Goal: Task Accomplishment & Management: Complete application form

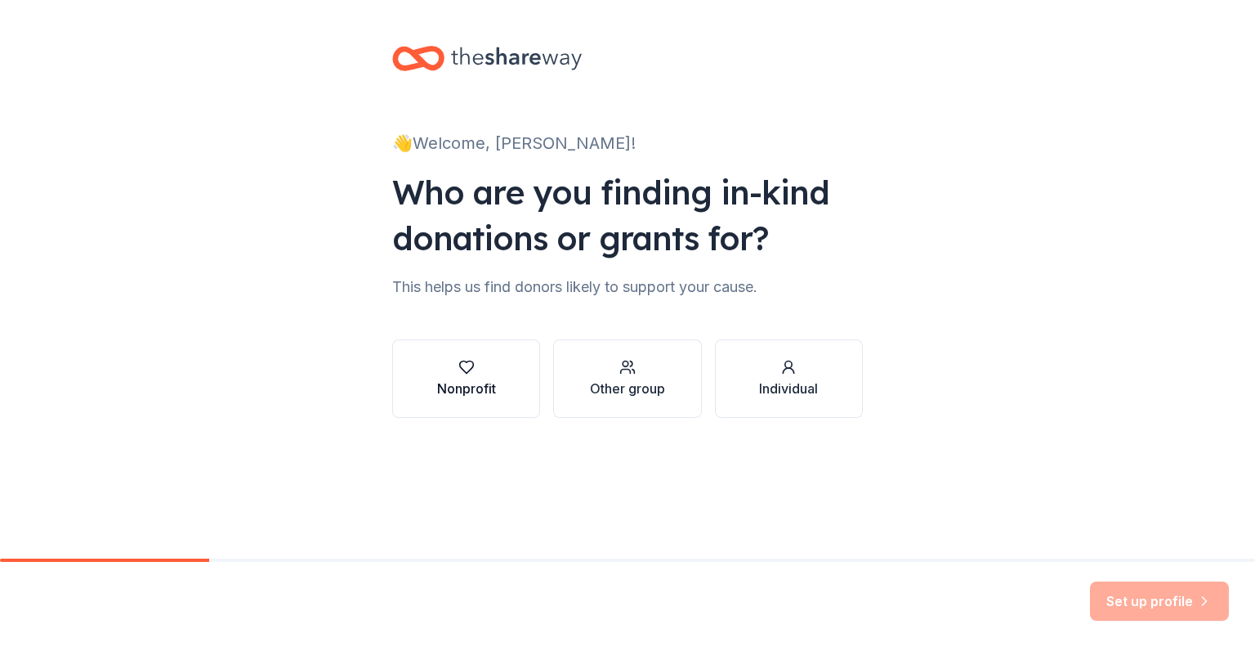
click at [477, 374] on div "button" at bounding box center [466, 367] width 59 height 16
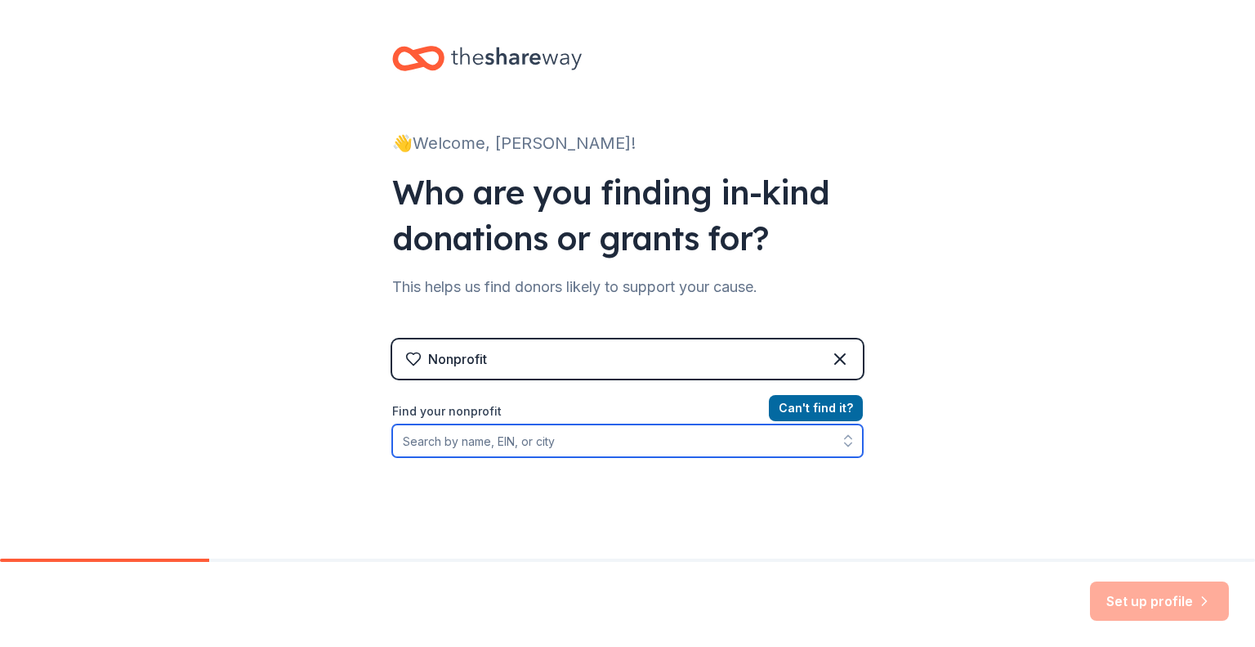
click at [468, 447] on input "Find your nonprofit" at bounding box center [627, 440] width 471 height 33
type input "NoSilence NoViolence"
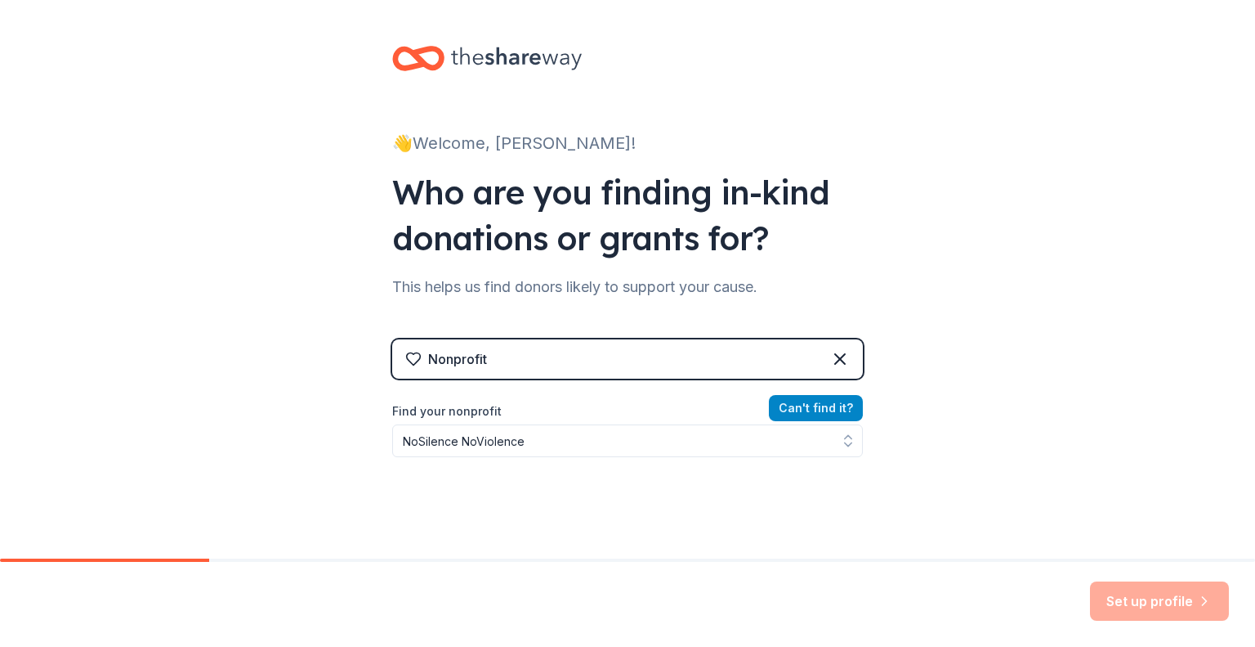
click at [833, 405] on button "Can ' t find it?" at bounding box center [816, 408] width 94 height 26
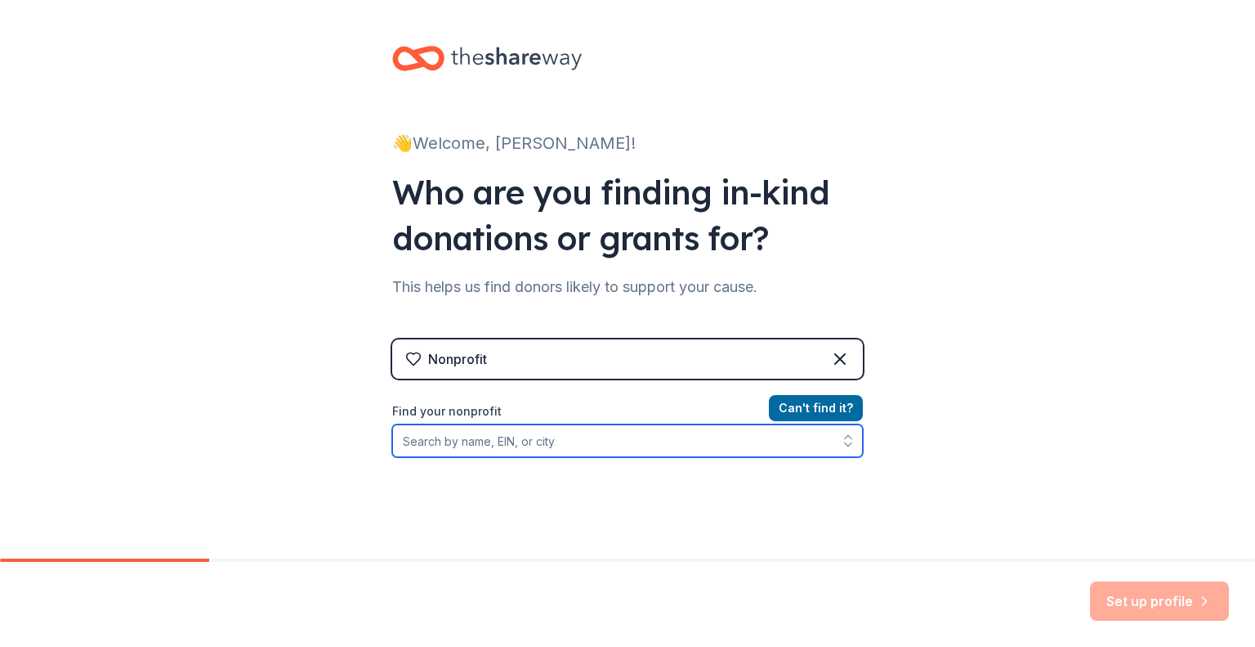
click at [468, 441] on input "Find your nonprofit" at bounding box center [627, 440] width 471 height 33
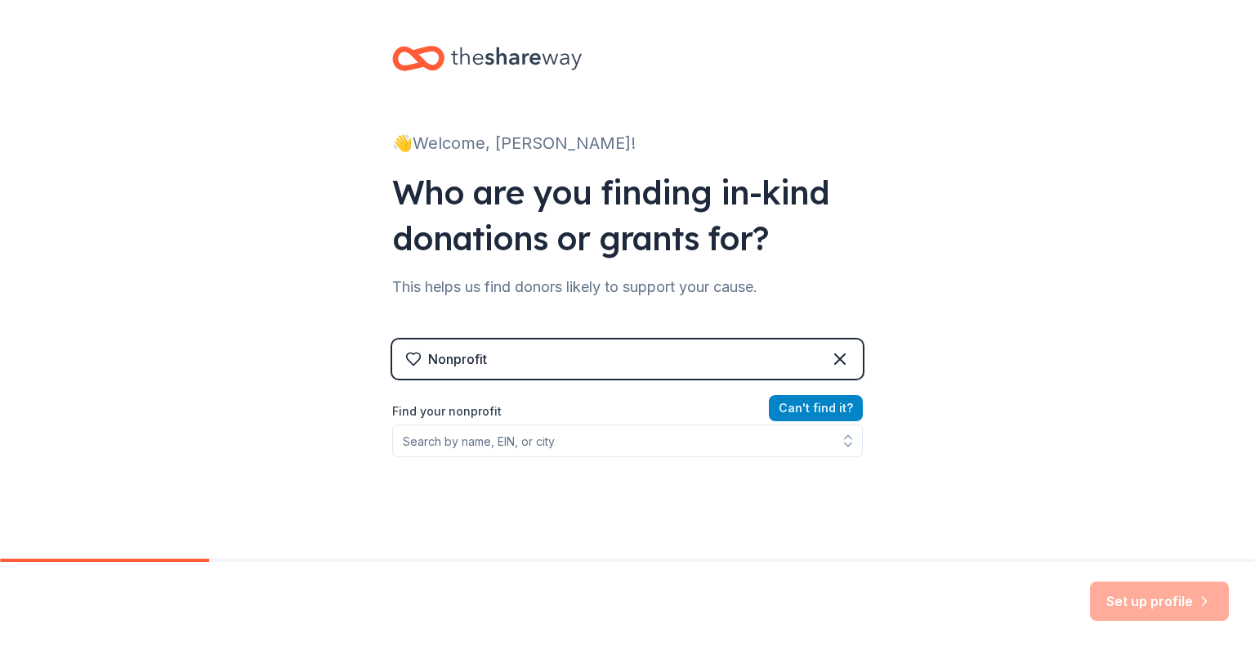
click at [799, 411] on button "Can ' t find it?" at bounding box center [816, 408] width 94 height 26
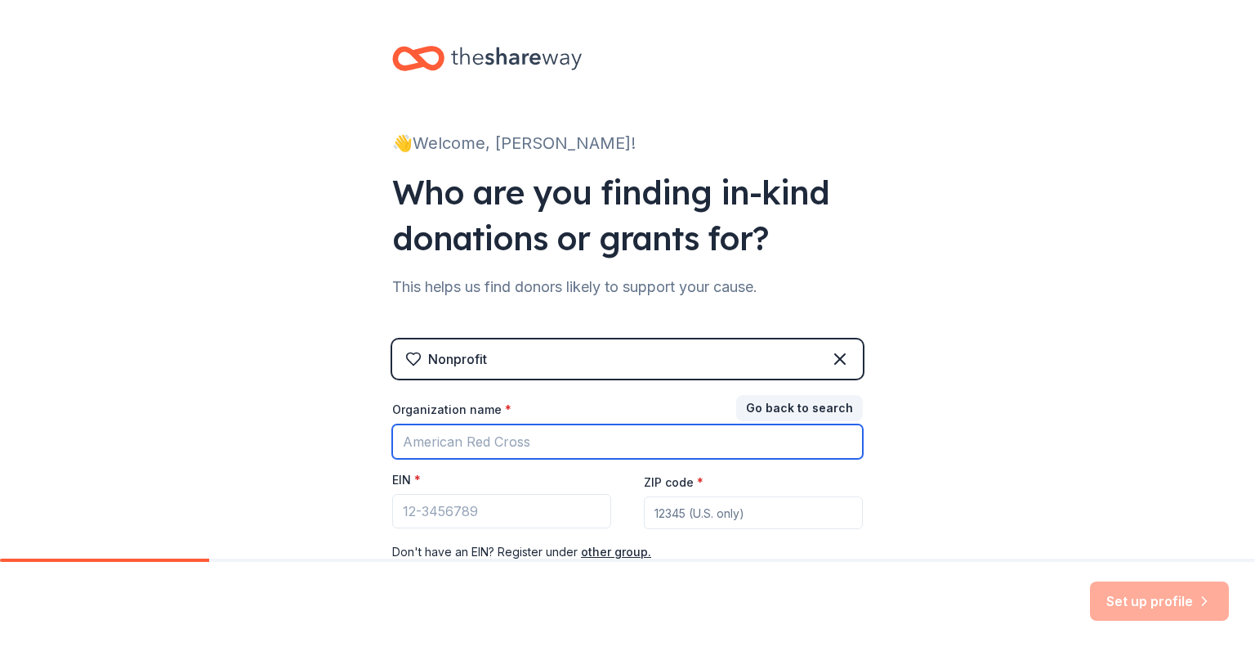
click at [459, 443] on input "Organization name *" at bounding box center [627, 441] width 471 height 34
type input "NoSilence NoViolence"
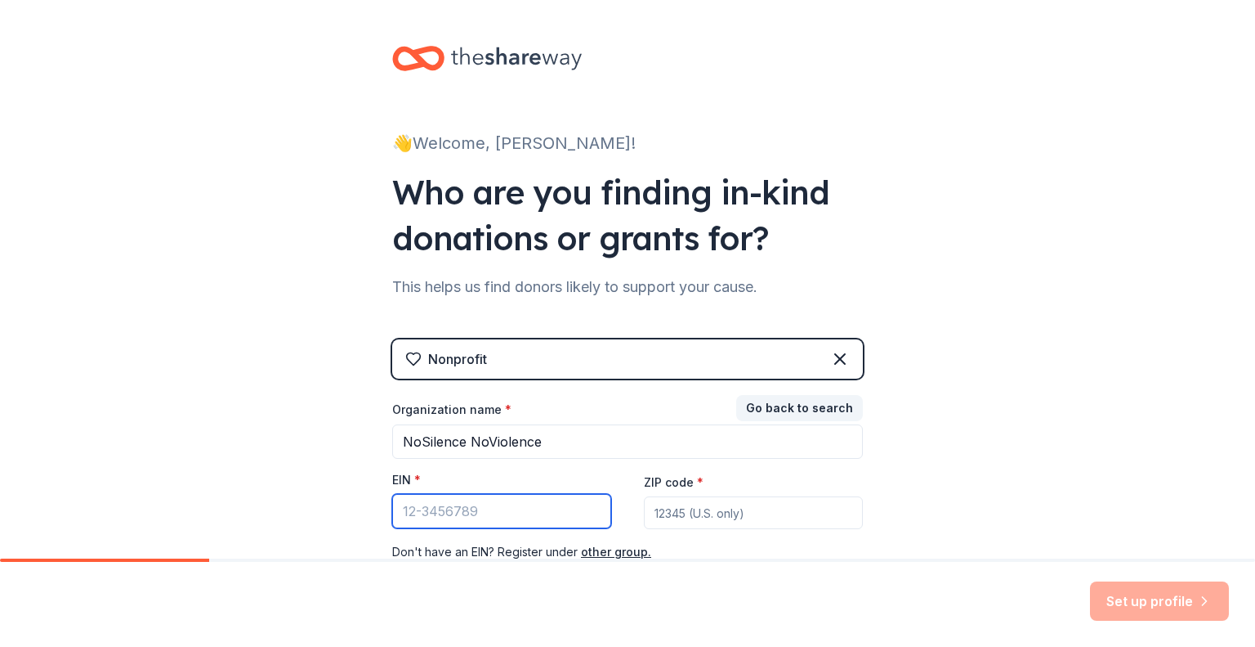
click at [472, 508] on input "EIN *" at bounding box center [501, 511] width 219 height 34
type input "[US_EMPLOYER_IDENTIFICATION_NUMBER]"
click at [680, 506] on input "ZIP code *" at bounding box center [753, 512] width 219 height 33
click at [676, 517] on input "ZIP code *" at bounding box center [753, 512] width 219 height 33
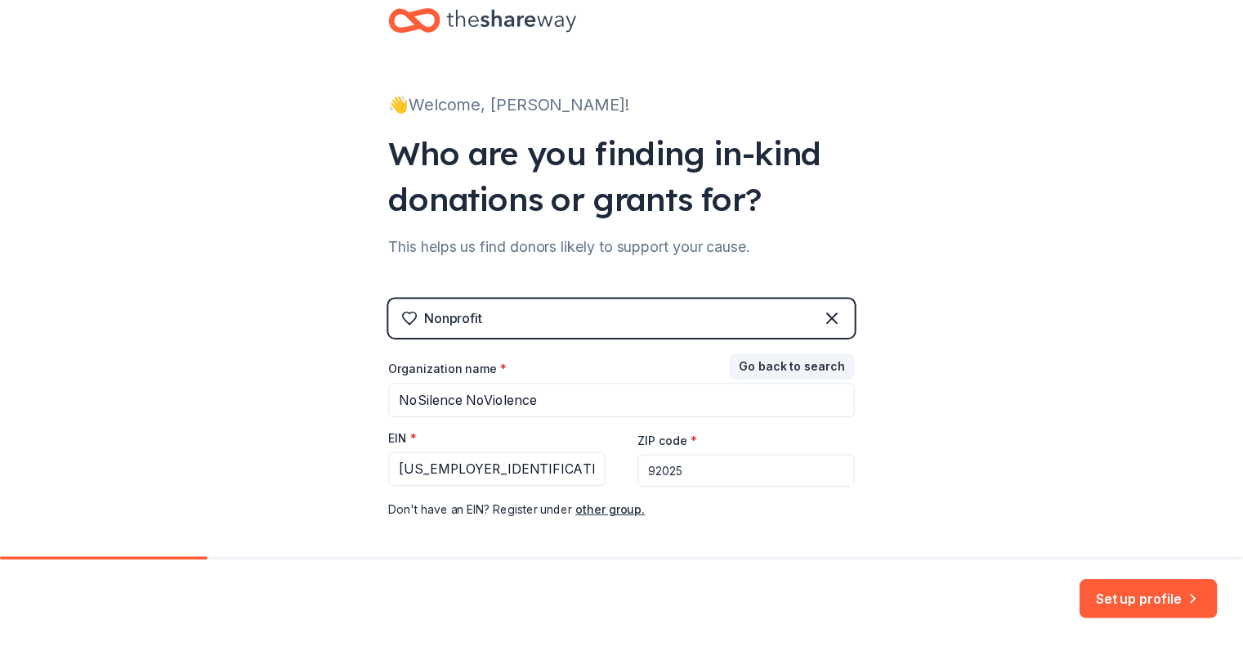
scroll to position [38, 0]
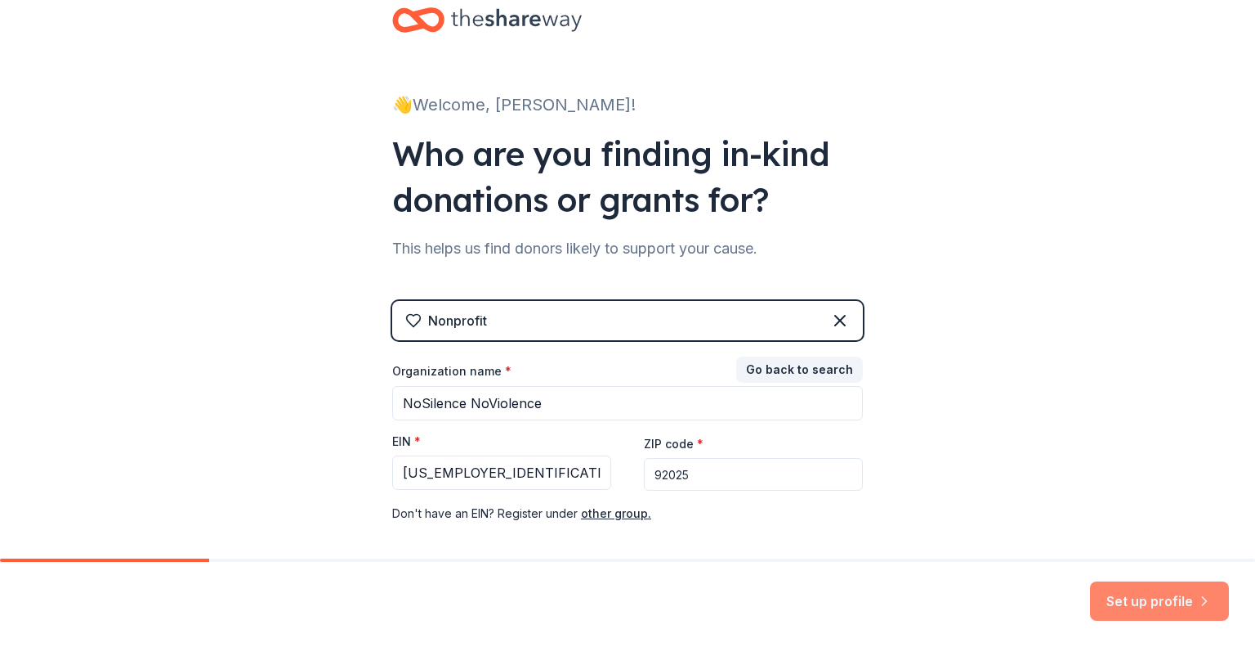
type input "92025"
click at [1117, 604] on button "Set up profile" at bounding box center [1159, 600] width 139 height 39
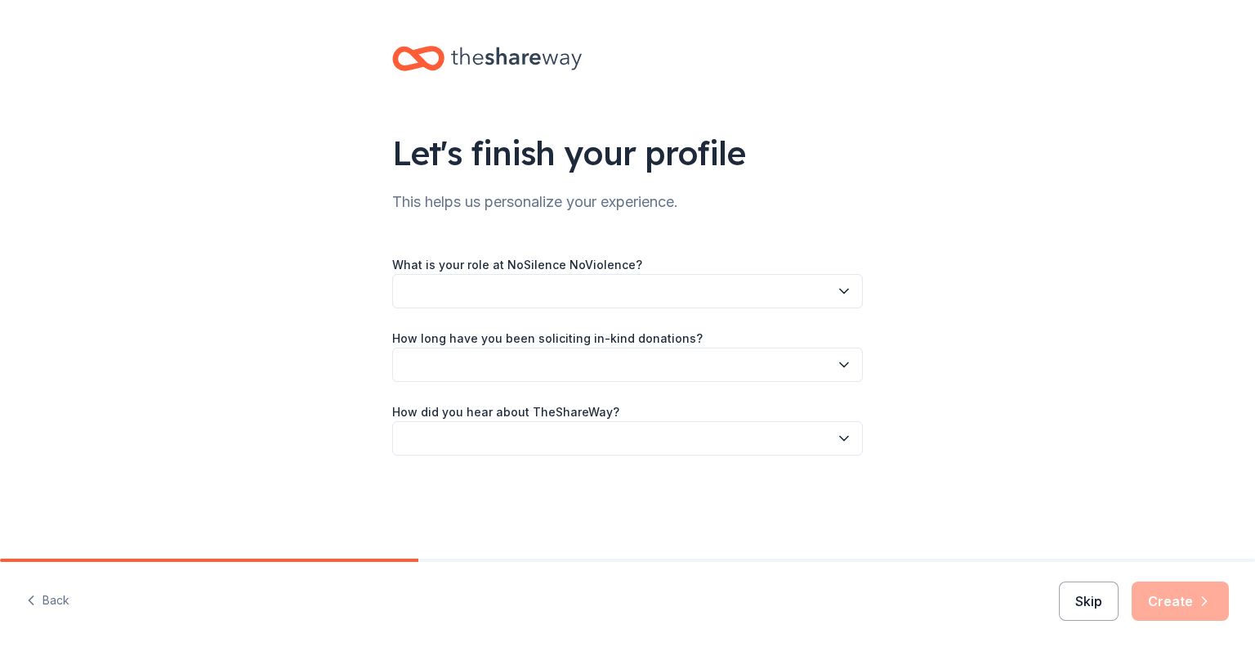
click at [1096, 595] on button "Skip" at bounding box center [1089, 600] width 60 height 39
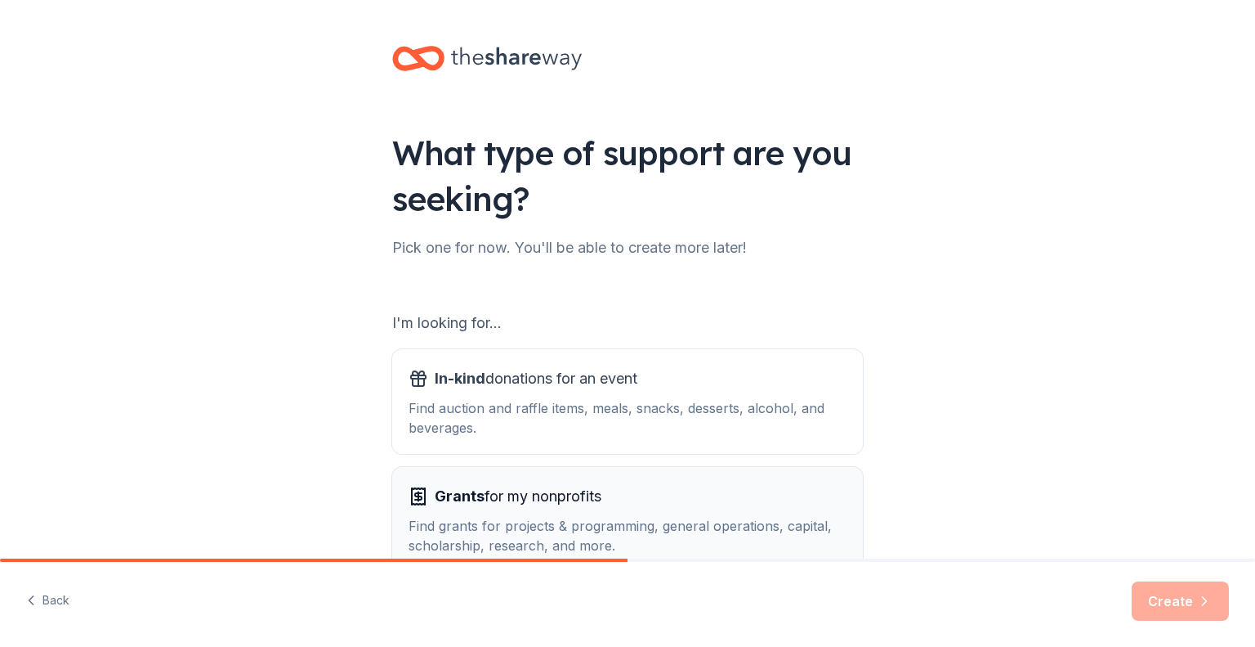
click at [602, 532] on div "Find grants for projects & programming, general operations, capital, scholarshi…" at bounding box center [628, 535] width 438 height 39
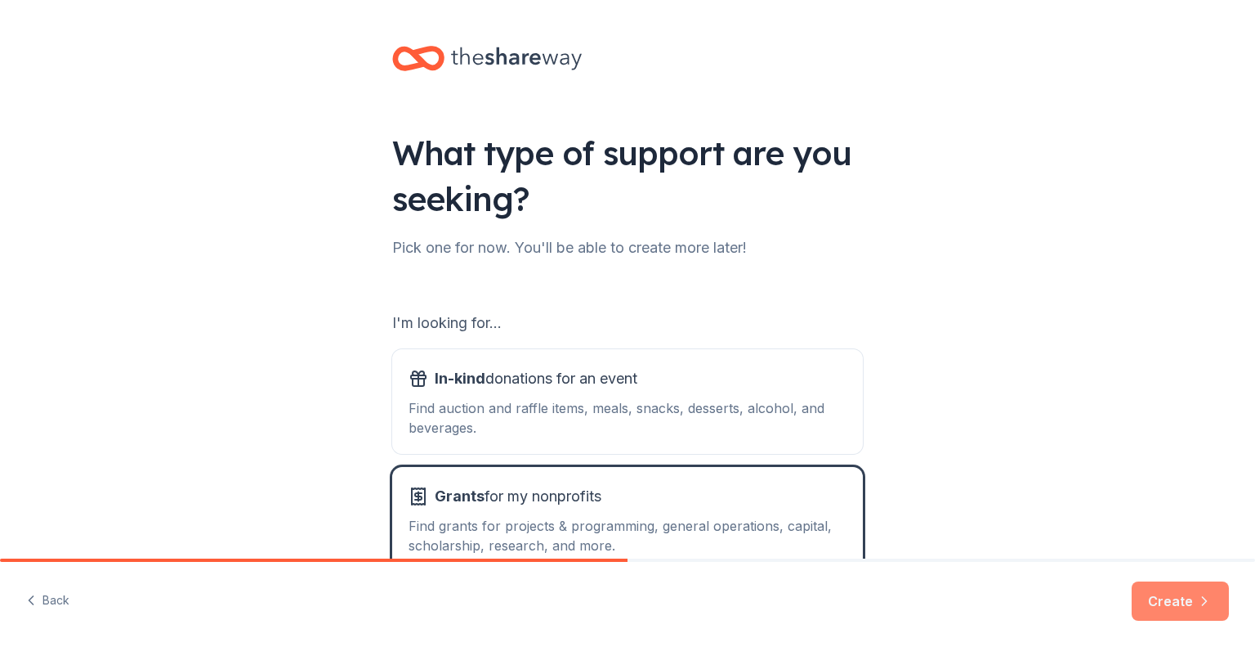
click at [1143, 606] on button "Create" at bounding box center [1180, 600] width 97 height 39
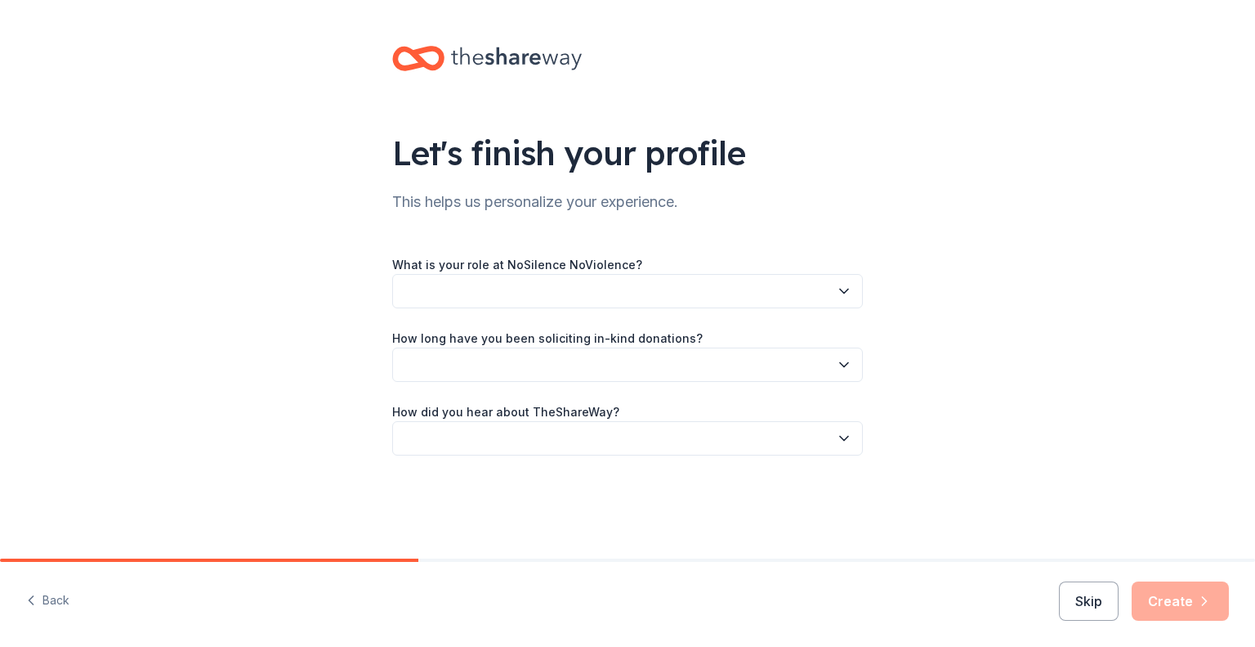
click at [436, 60] on icon at bounding box center [418, 58] width 52 height 38
